Goal: Task Accomplishment & Management: Manage account settings

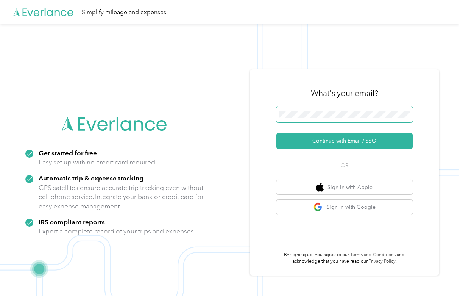
click at [276, 133] on button "Continue with Email / SSO" at bounding box center [344, 141] width 136 height 16
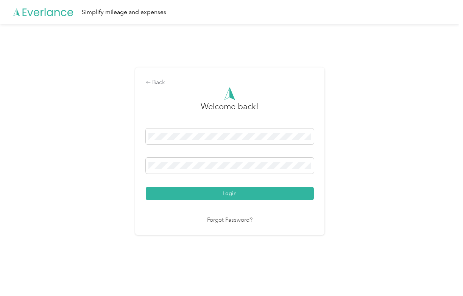
click at [222, 173] on div at bounding box center [230, 166] width 168 height 19
click at [146, 187] on button "Login" at bounding box center [230, 193] width 168 height 13
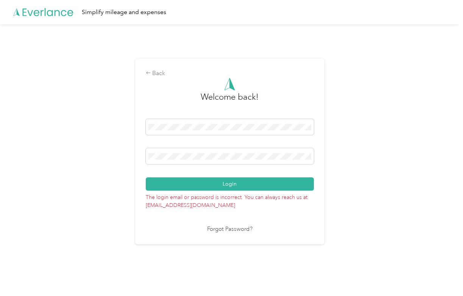
click at [239, 228] on link "Forgot Password?" at bounding box center [229, 229] width 45 height 9
